Goal: Find specific page/section: Find specific page/section

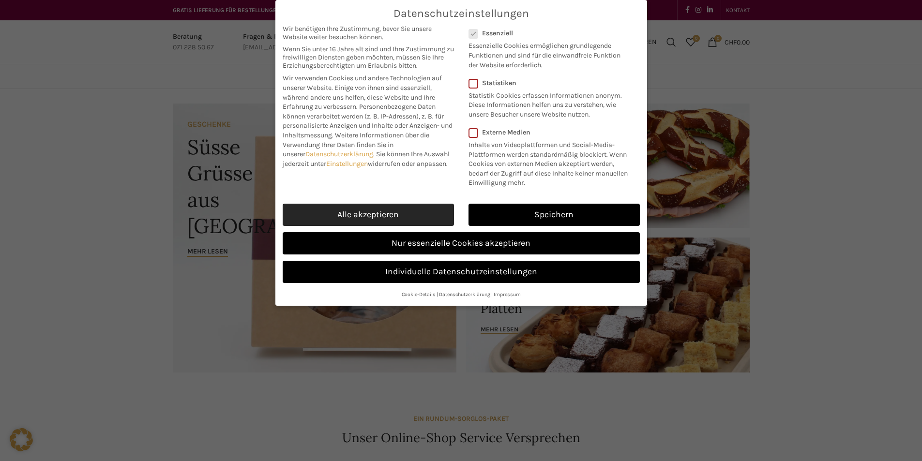
click at [356, 209] on link "Alle akzeptieren" at bounding box center [368, 215] width 171 height 22
checkbox input "true"
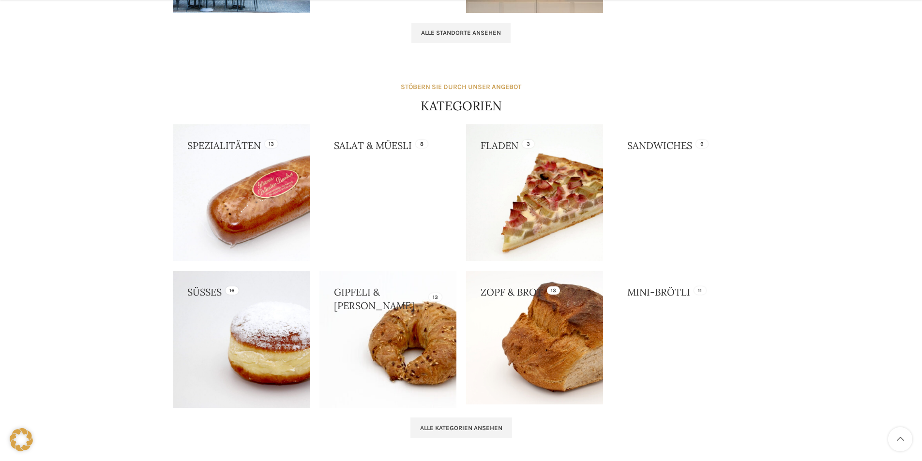
scroll to position [823, 0]
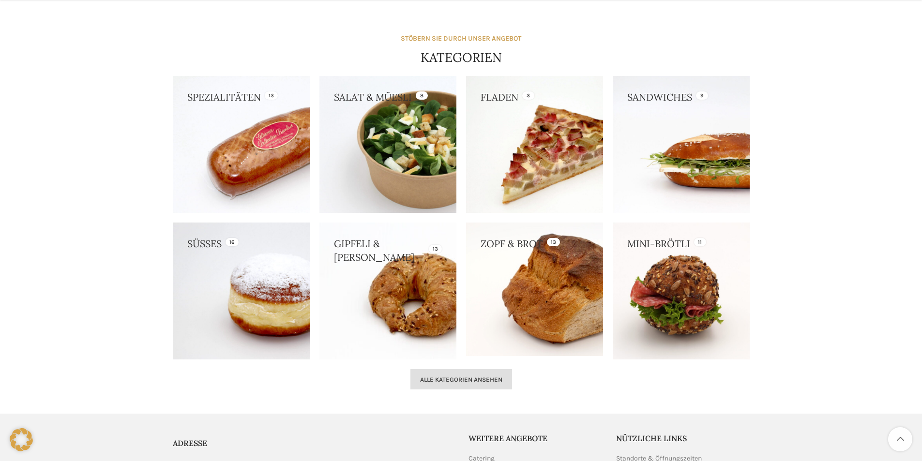
click at [443, 379] on span "Alle Kategorien ansehen" at bounding box center [461, 380] width 82 height 8
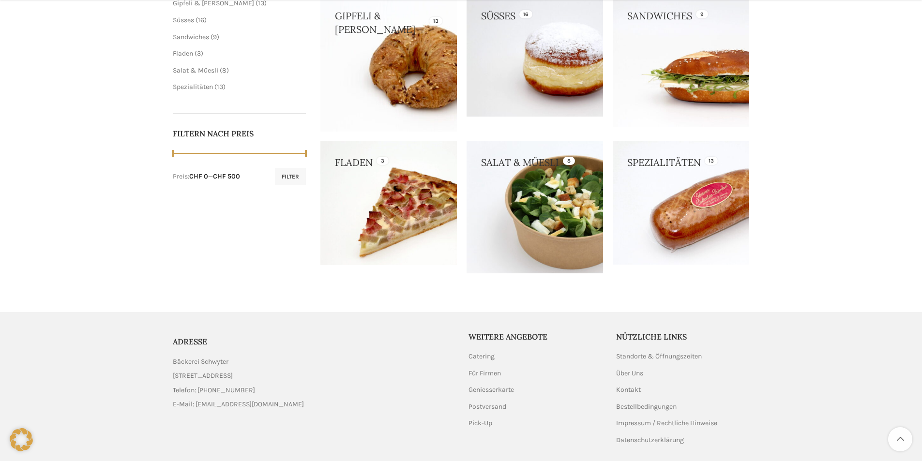
scroll to position [194, 0]
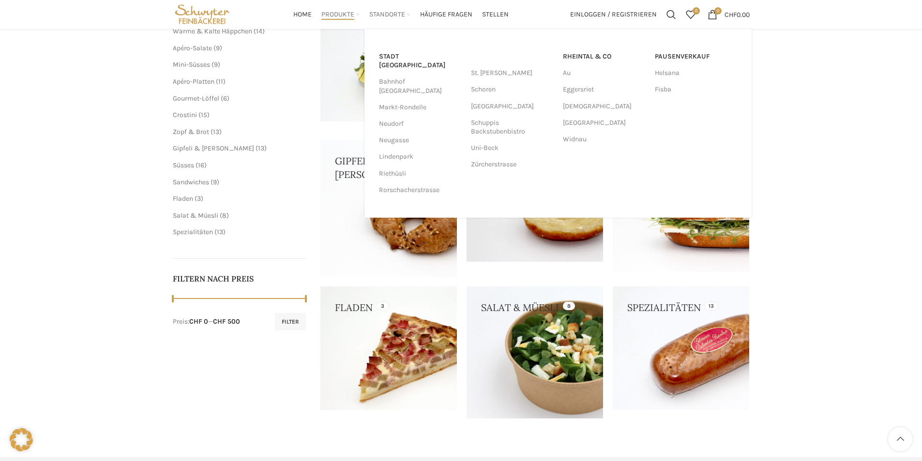
click at [393, 13] on span "Standorte" at bounding box center [387, 14] width 36 height 9
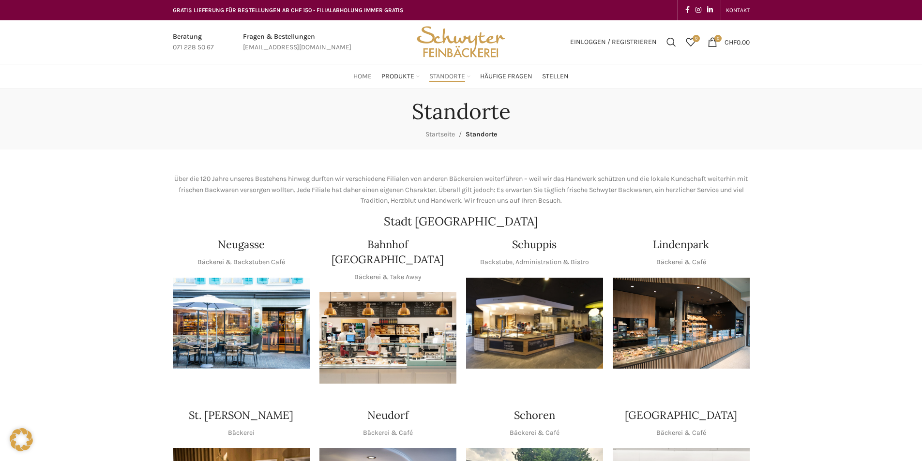
click at [363, 74] on span "Home" at bounding box center [362, 76] width 18 height 9
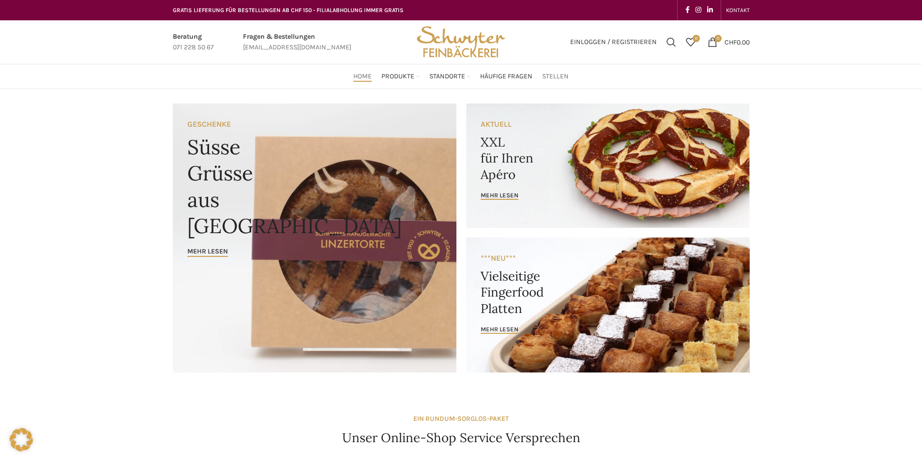
click at [552, 76] on span "Stellen" at bounding box center [555, 76] width 27 height 9
